Goal: Information Seeking & Learning: Learn about a topic

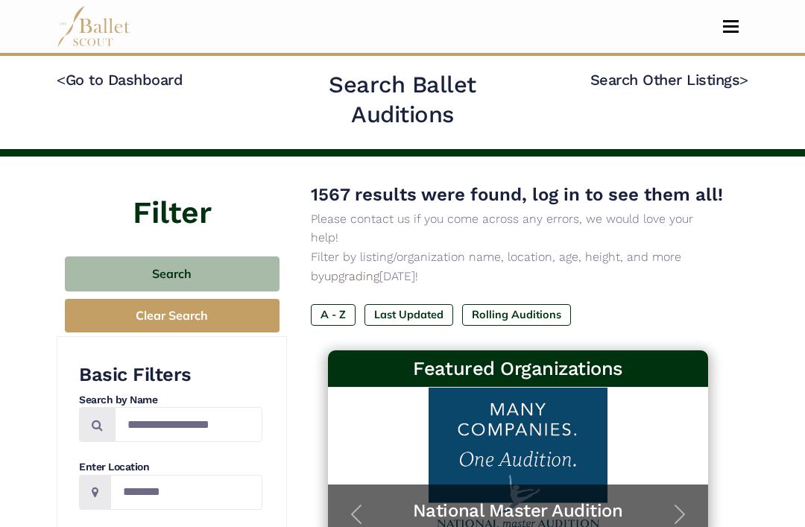
click at [744, 16] on nav "Home Search Organizations Programs Auditions Jobs" at bounding box center [403, 26] width 692 height 53
click at [737, 25] on button "Toggle navigation" at bounding box center [731, 26] width 35 height 14
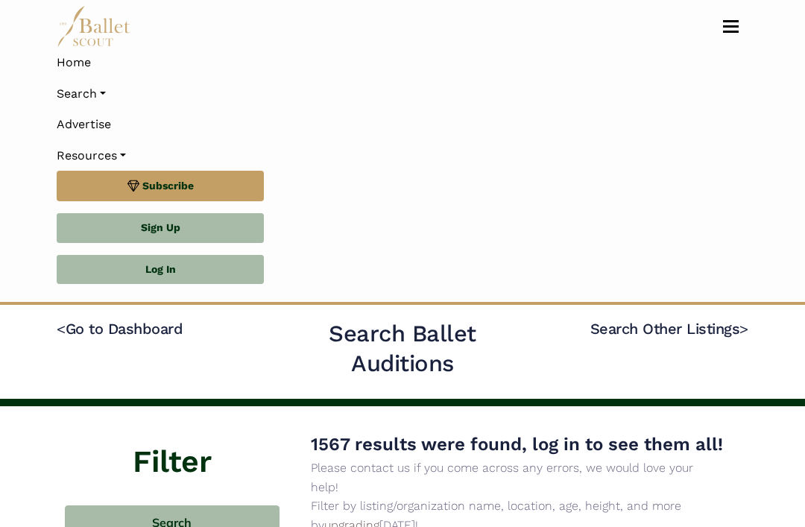
click at [228, 262] on link "Log In" at bounding box center [160, 270] width 207 height 30
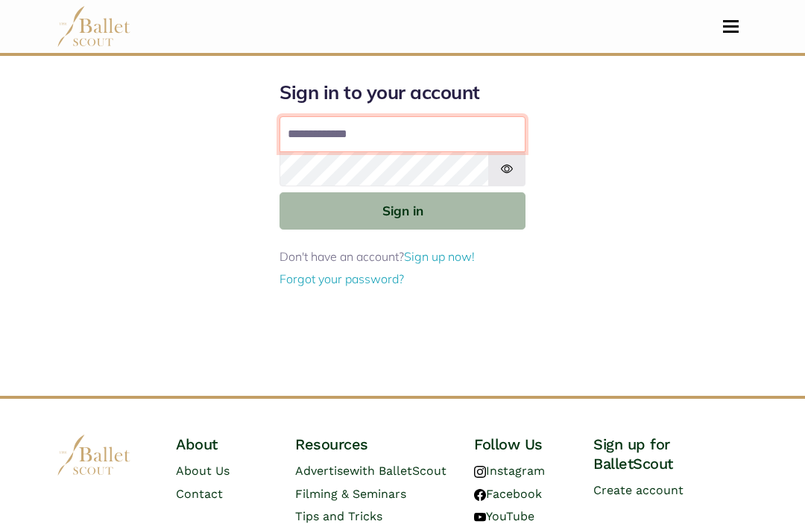
type input "**********"
click at [403, 210] on button "Sign in" at bounding box center [403, 210] width 246 height 37
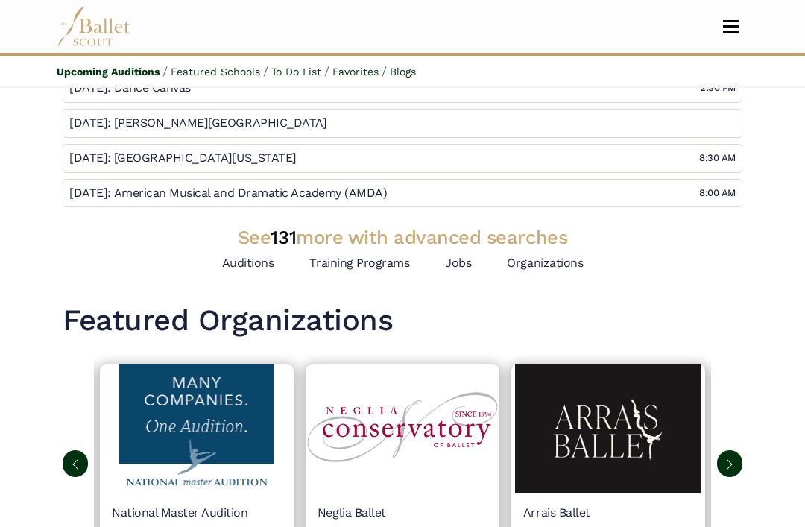
scroll to position [154, 0]
click at [237, 456] on p "A platform for dancers to further their professional careers without spending t…" at bounding box center [197, 478] width 170 height 179
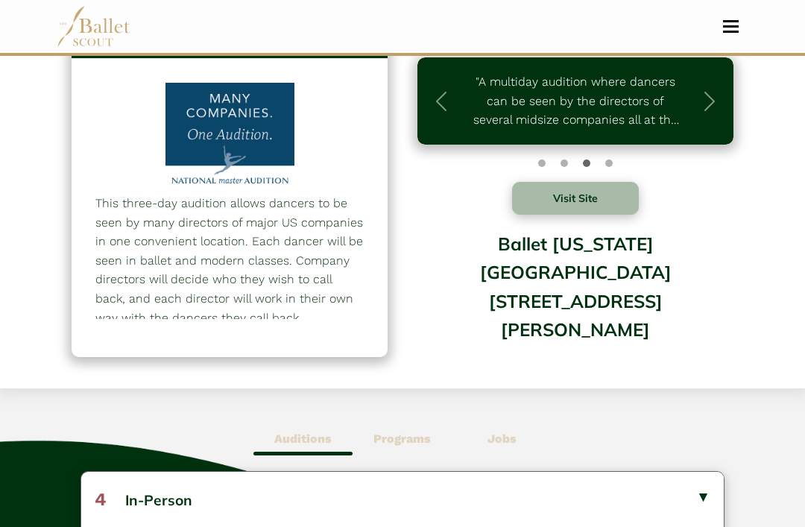
click at [415, 438] on b "Programs" at bounding box center [402, 439] width 57 height 14
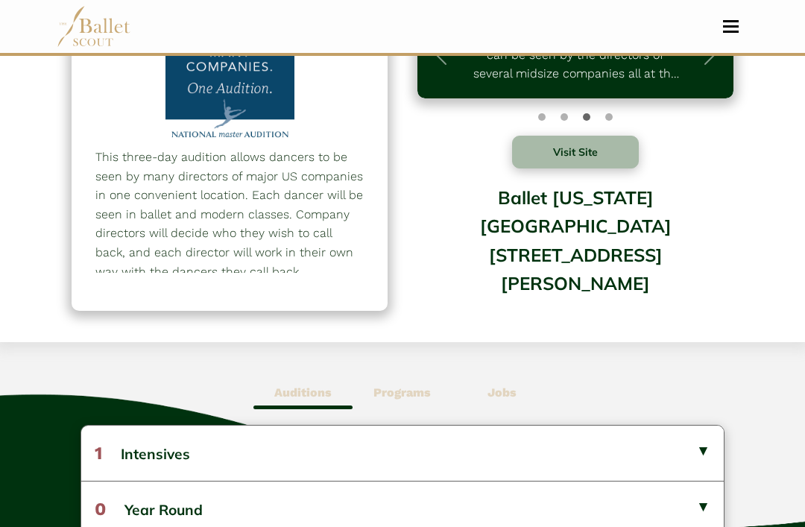
scroll to position [113, 0]
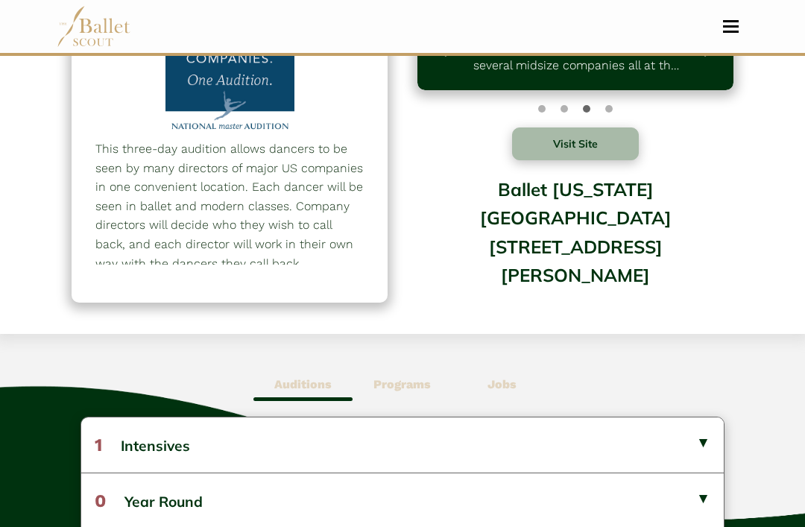
click at [689, 453] on button "1 Intensives" at bounding box center [402, 445] width 643 height 55
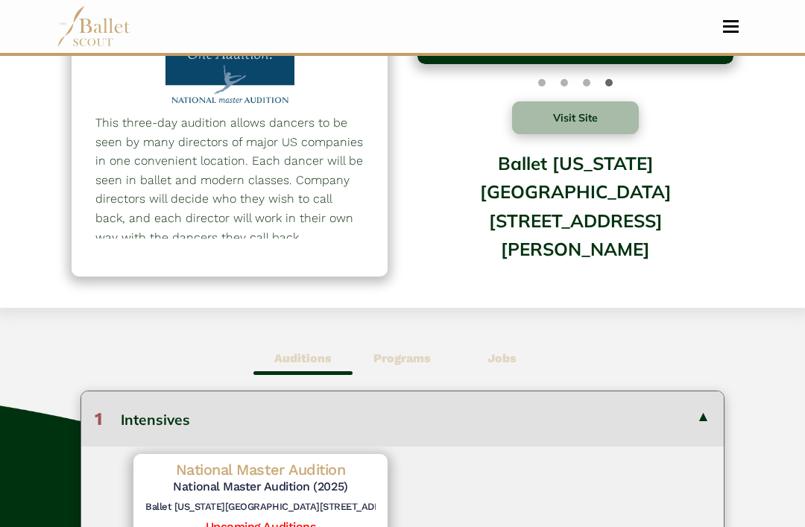
scroll to position [0, 0]
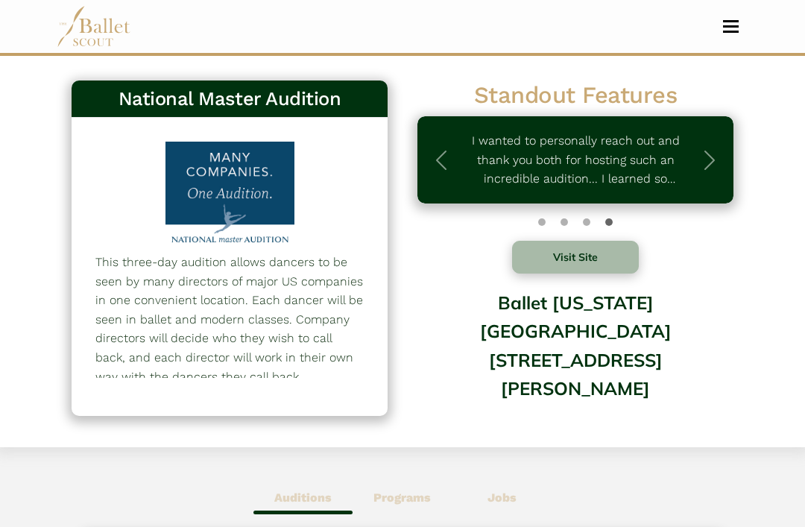
click at [726, 28] on button "Toggle navigation" at bounding box center [731, 26] width 35 height 14
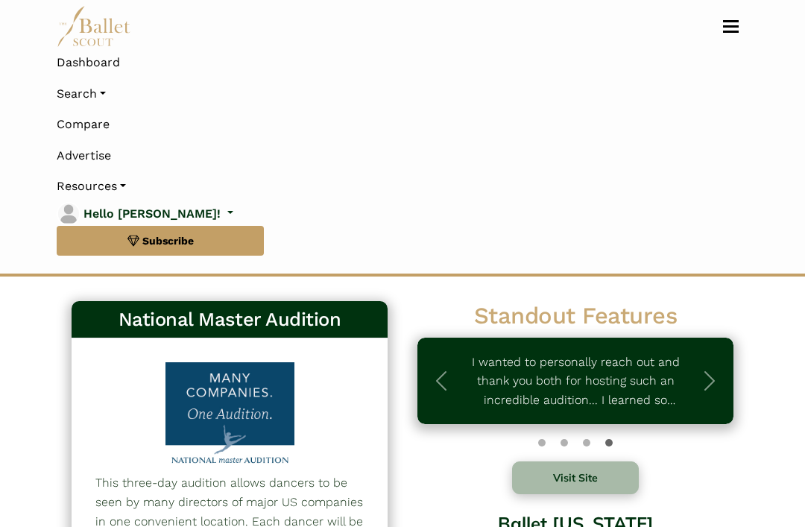
click at [100, 91] on link "Search" at bounding box center [403, 93] width 692 height 31
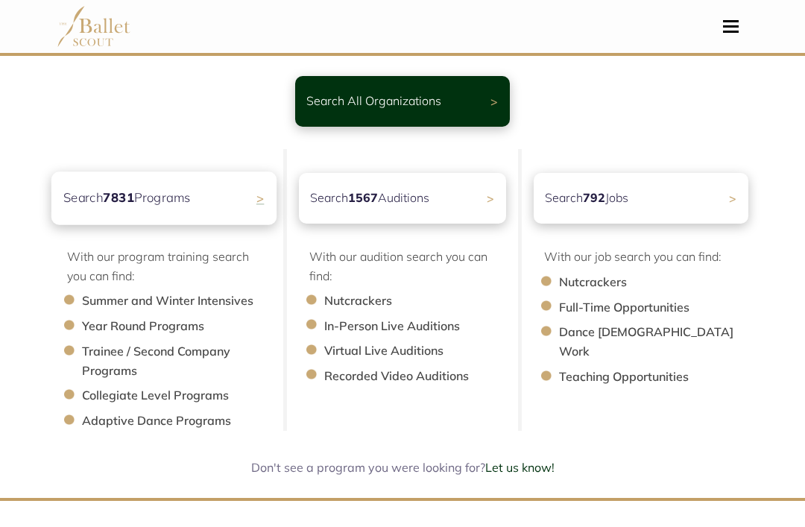
scroll to position [89, 0]
click at [241, 200] on div "Search 7831 Programs >" at bounding box center [163, 198] width 225 height 53
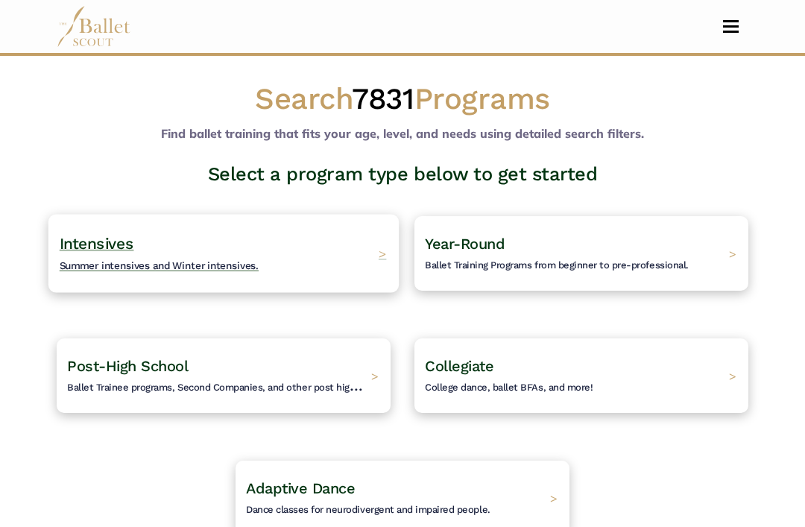
click at [118, 262] on span "Summer intensives and Winter intensives." at bounding box center [160, 265] width 200 height 12
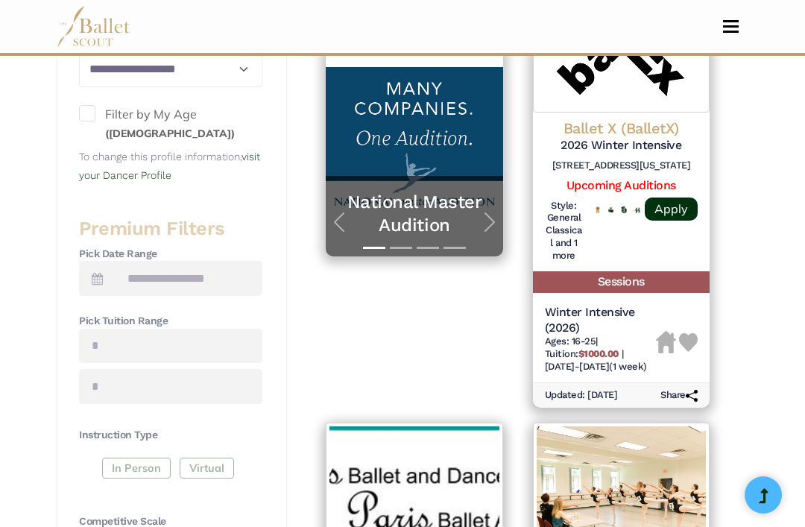
scroll to position [298, 0]
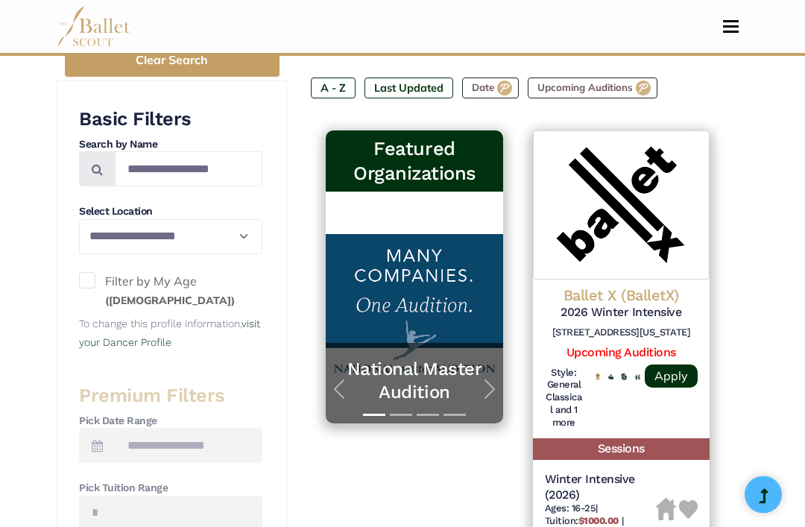
click at [82, 284] on span at bounding box center [87, 281] width 16 height 16
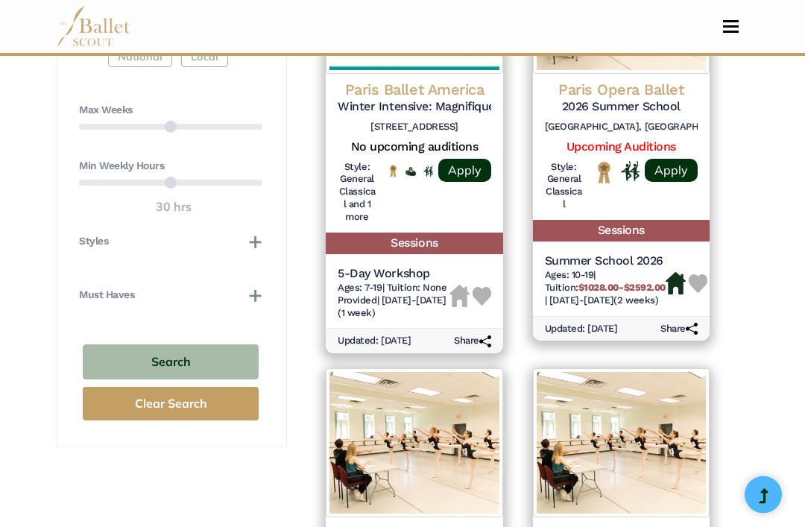
scroll to position [985, 0]
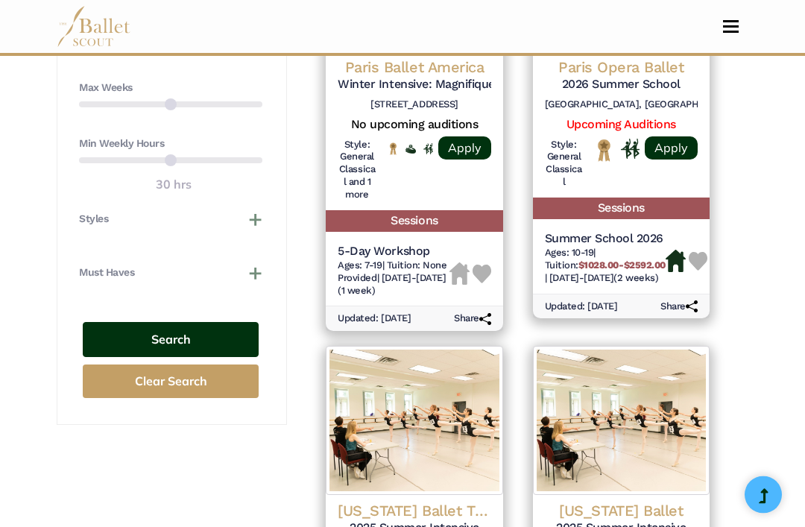
click at [92, 324] on button "Search" at bounding box center [171, 340] width 176 height 35
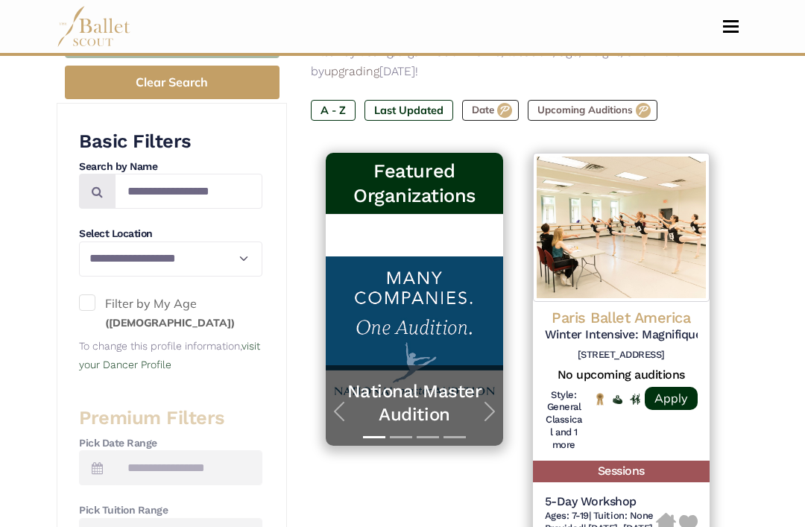
scroll to position [276, 0]
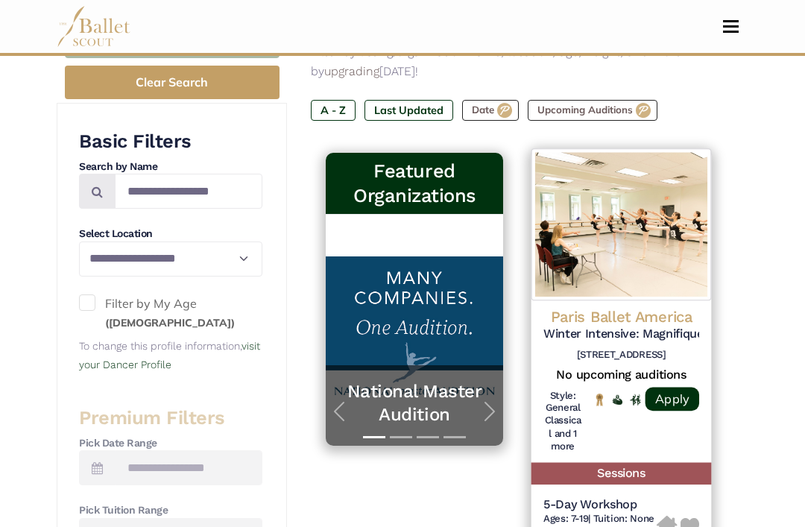
click at [675, 306] on h4 "Paris Ballet America" at bounding box center [622, 316] width 156 height 20
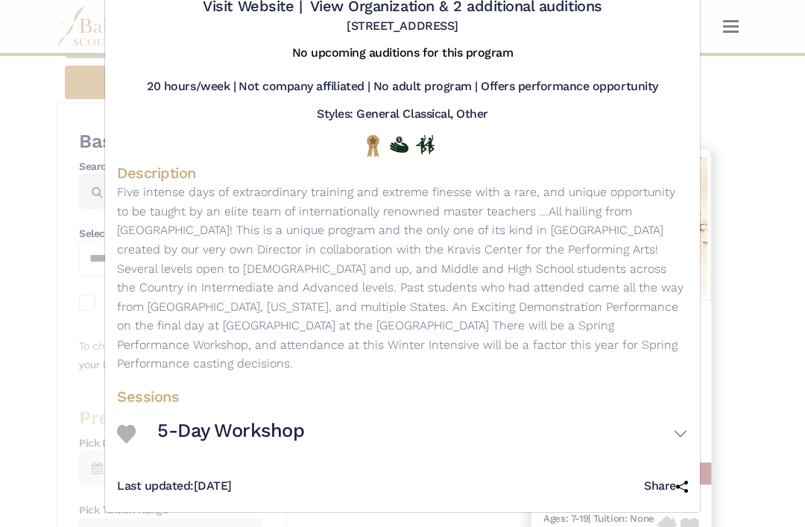
scroll to position [142, 0]
click at [680, 434] on button "5-Day Workshop" at bounding box center [422, 434] width 531 height 43
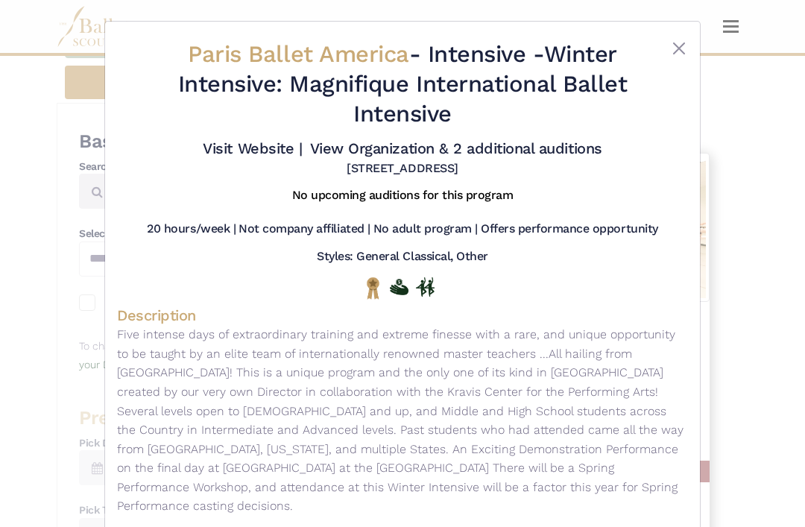
scroll to position [0, 0]
click at [302, 149] on link "Visit Website |" at bounding box center [252, 148] width 99 height 18
